Goal: Find specific page/section: Find specific page/section

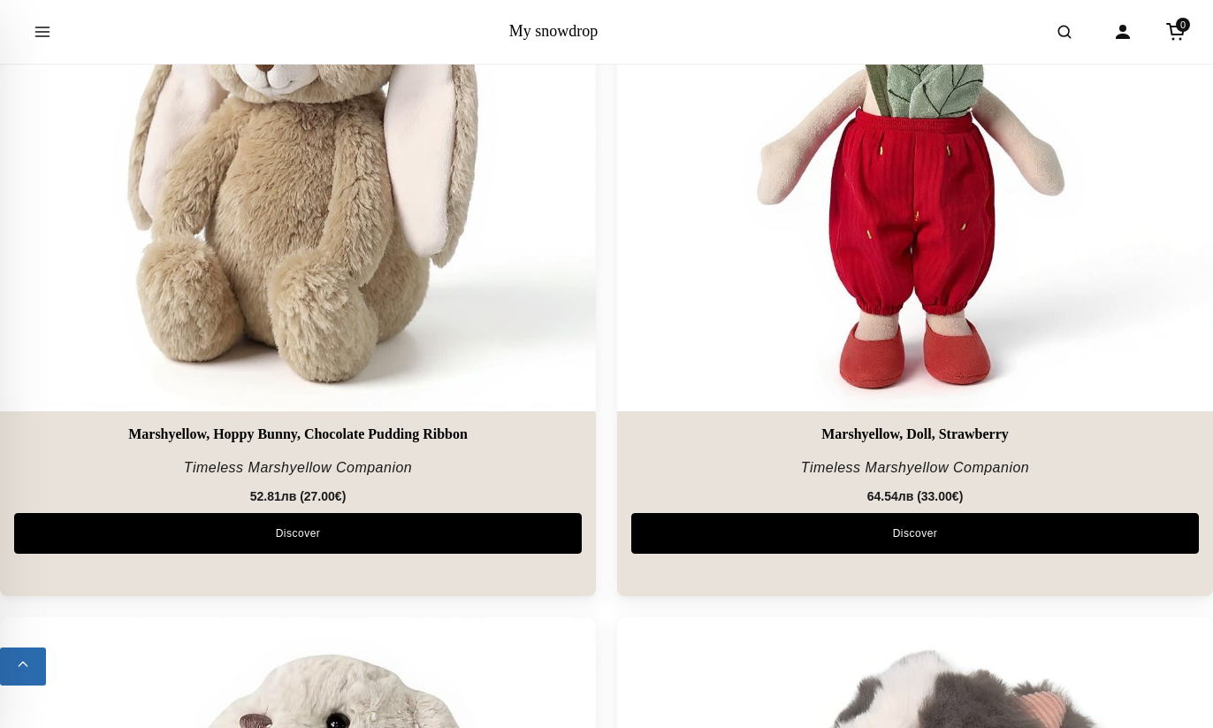
scroll to position [3423, 0]
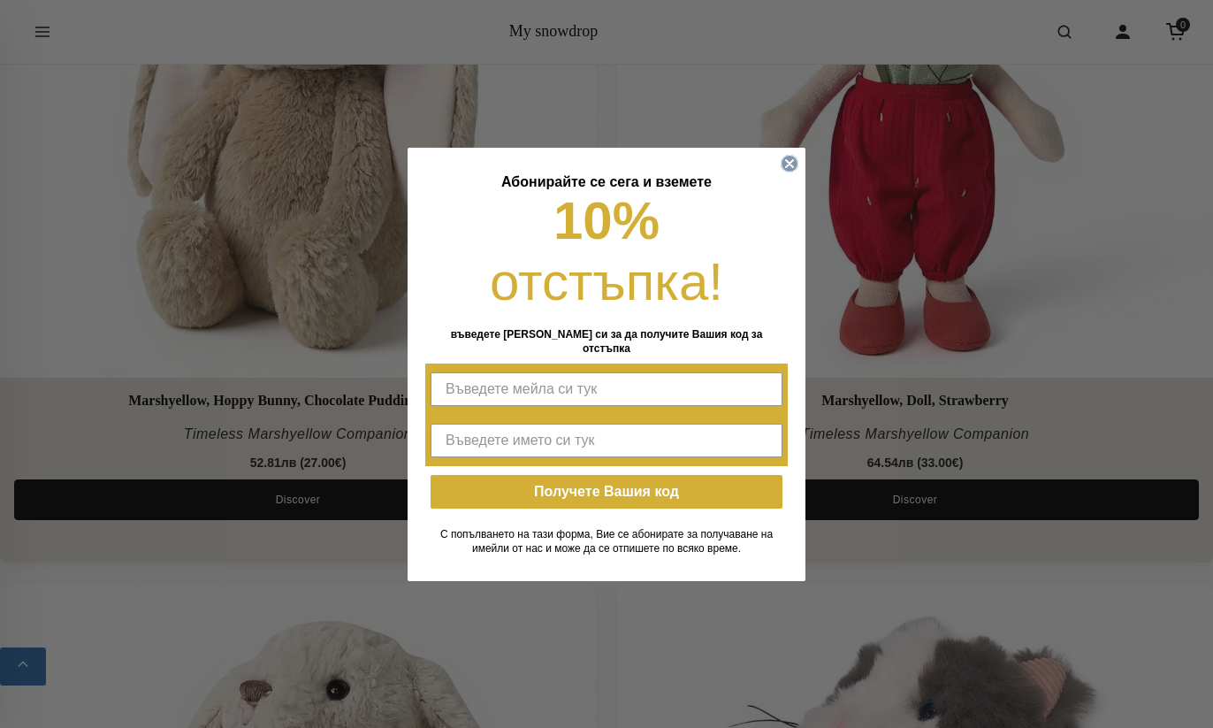
click at [786, 167] on icon "Close dialog" at bounding box center [789, 163] width 7 height 7
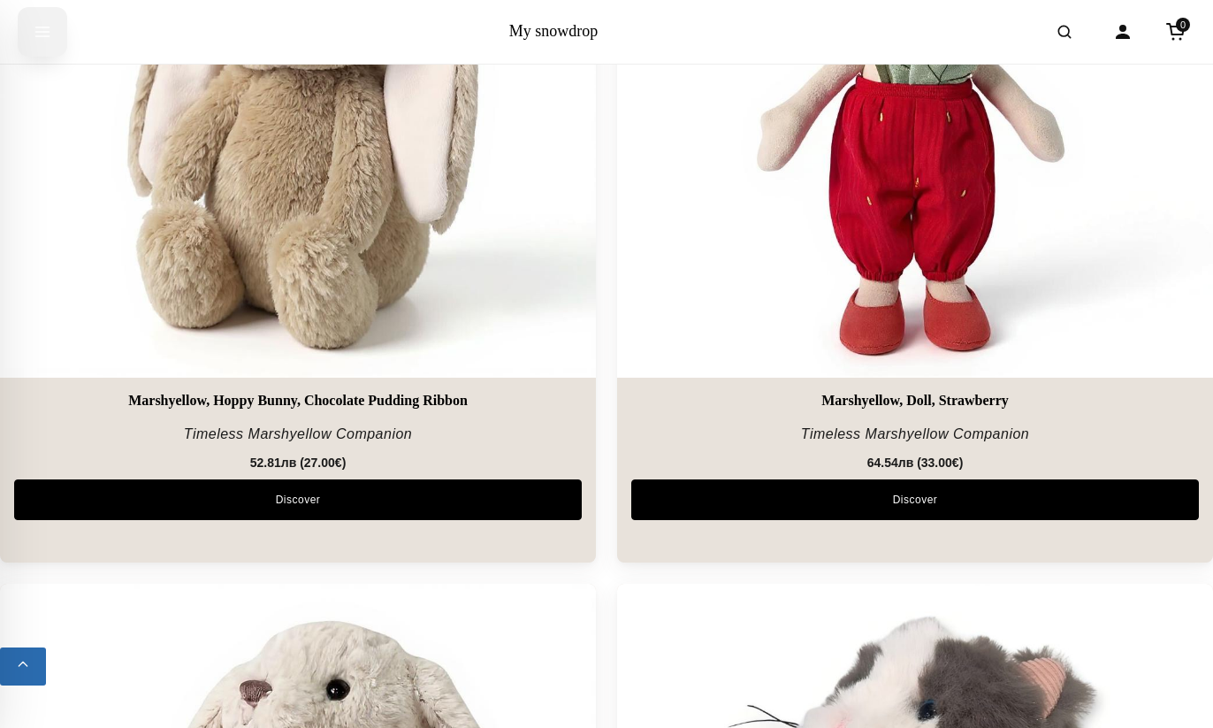
click at [50, 24] on icon "Open menu" at bounding box center [43, 32] width 18 height 32
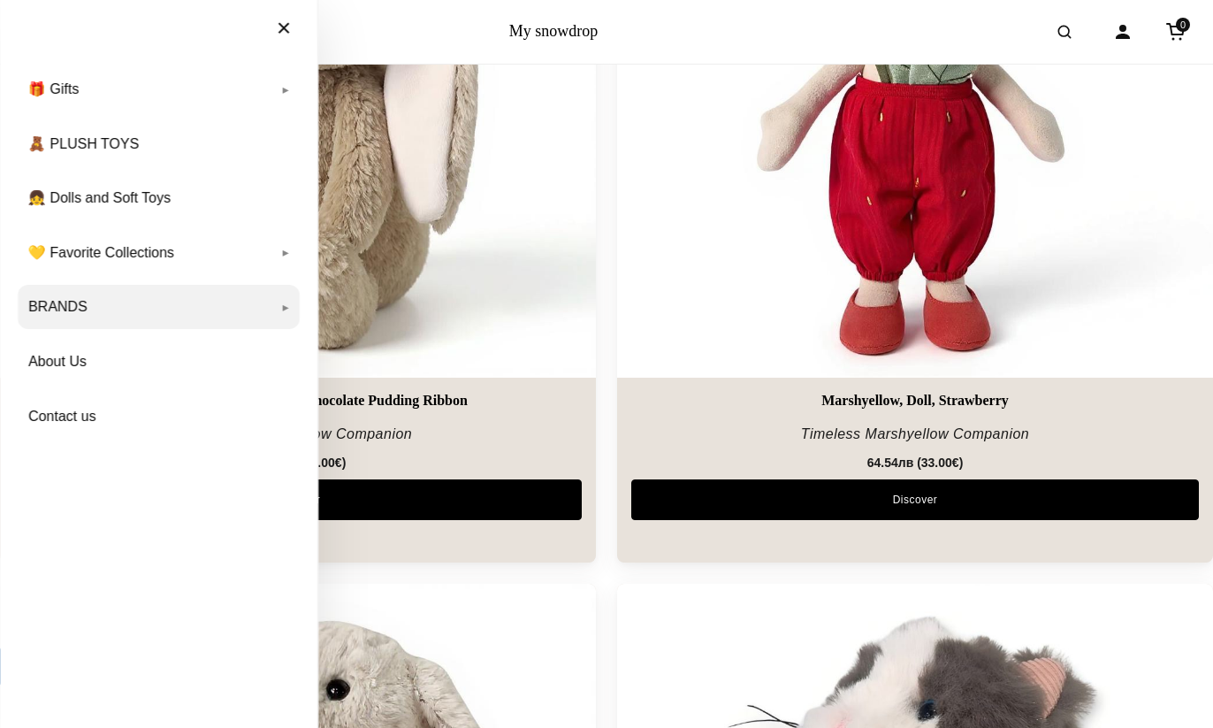
click at [111, 317] on link "BRANDS" at bounding box center [159, 307] width 282 height 44
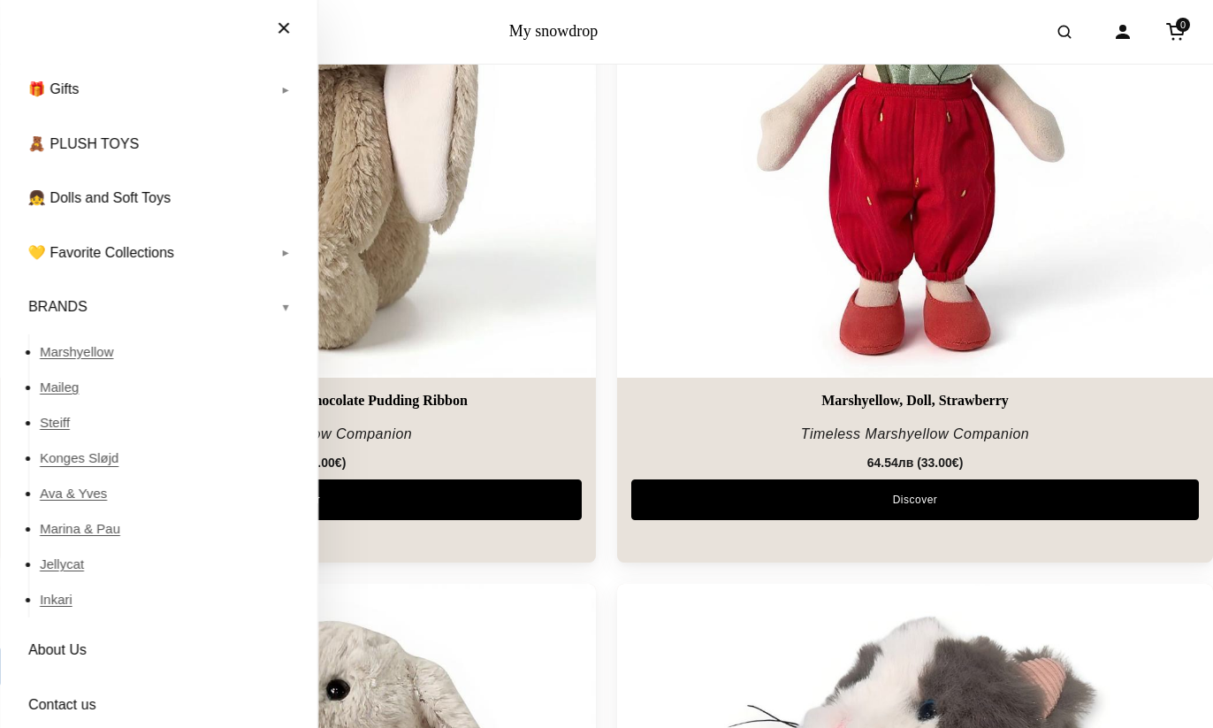
click at [108, 454] on link "Konges Sløjd" at bounding box center [170, 457] width 260 height 35
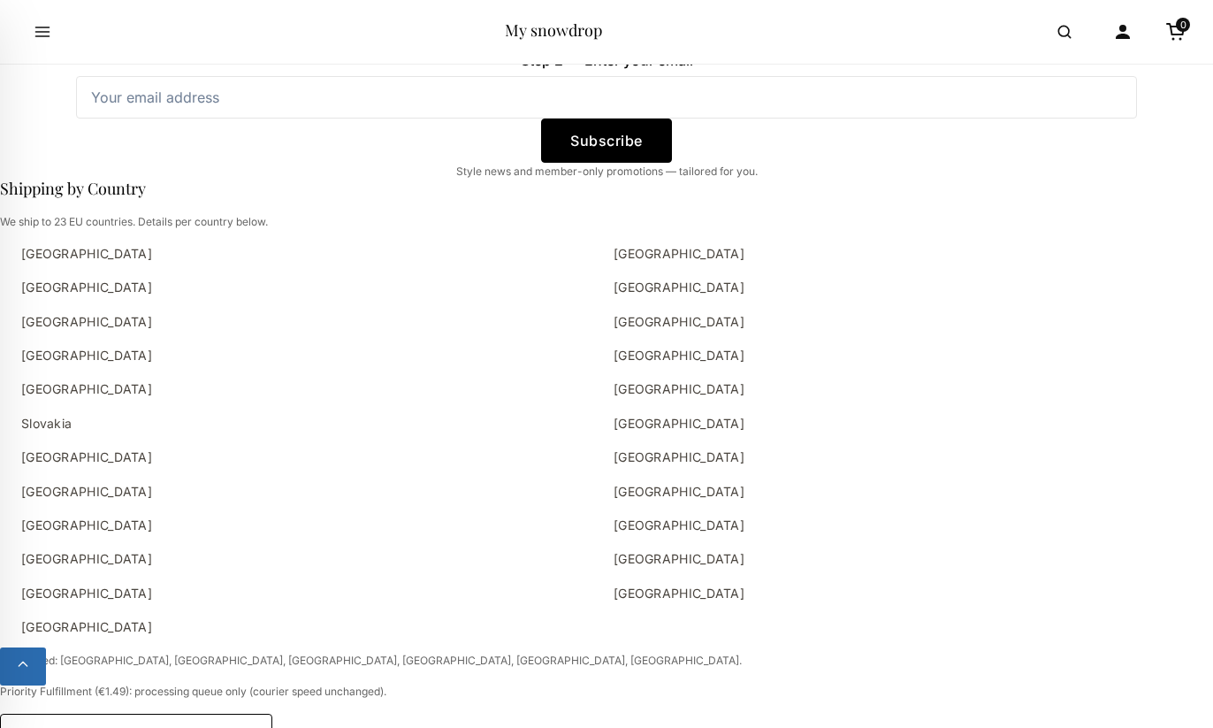
scroll to position [6155, 0]
